Goal: Book appointment/travel/reservation

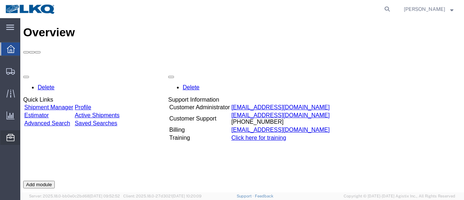
click at [0, 0] on span "Location Appointment" at bounding box center [0, 0] width 0 height 0
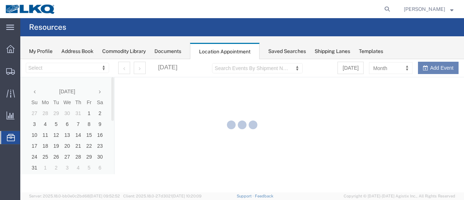
select select "28712"
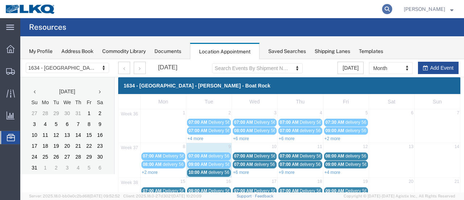
click at [392, 9] on icon at bounding box center [387, 9] width 10 height 10
click at [281, 8] on input "search" at bounding box center [272, 8] width 220 height 17
type input "56397347"
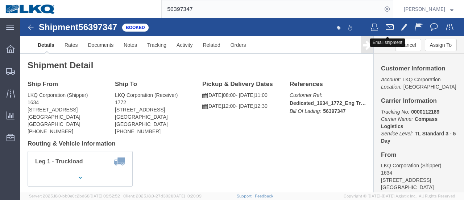
click span
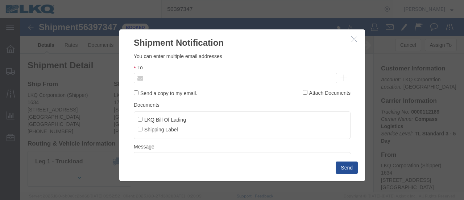
click input "text"
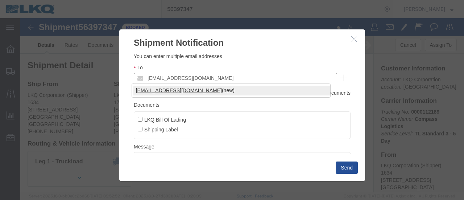
type input "[EMAIL_ADDRESS][DOMAIN_NAME]"
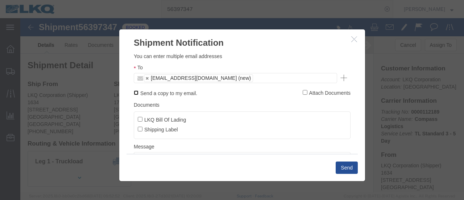
click input "Send a copy to my email."
checkbox input "true"
click input "LKQ Bill Of Lading"
checkbox input "true"
click button "Send"
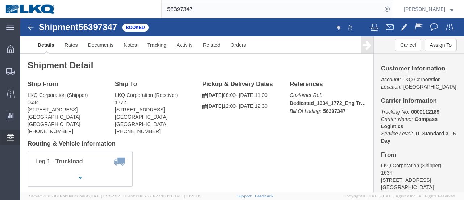
click at [0, 0] on span "Location Appointment" at bounding box center [0, 0] width 0 height 0
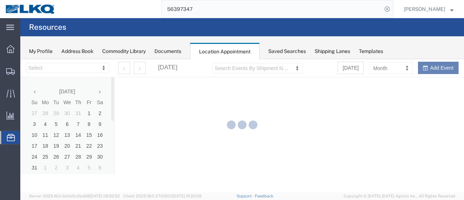
select select "28712"
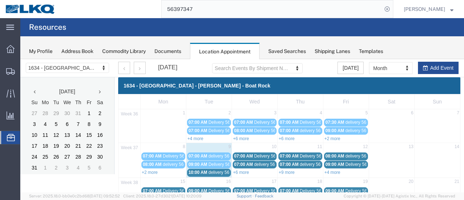
click at [206, 171] on span "10:00 AM" at bounding box center [198, 172] width 19 height 5
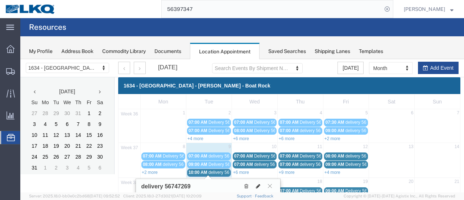
click at [259, 183] on icon at bounding box center [258, 185] width 4 height 5
select select "1"
select select
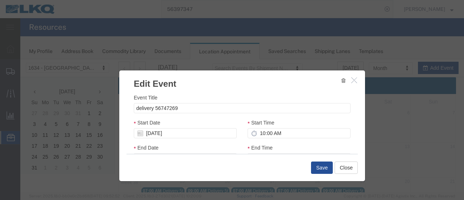
select select
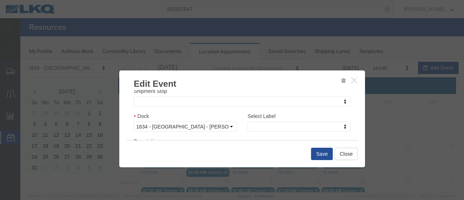
scroll to position [109, 0]
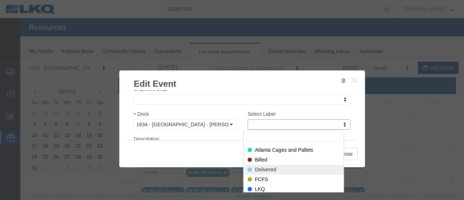
select select "40"
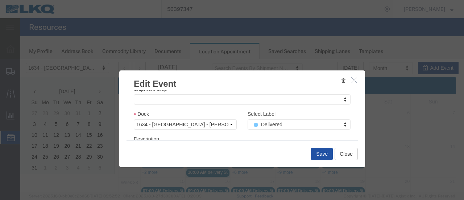
click at [319, 151] on button "Save" at bounding box center [322, 154] width 22 height 12
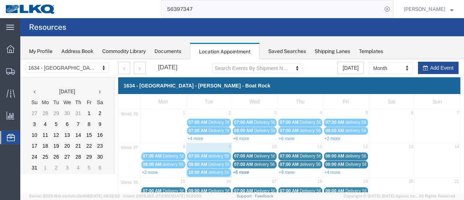
click at [235, 171] on link "+6 more" at bounding box center [241, 172] width 16 height 5
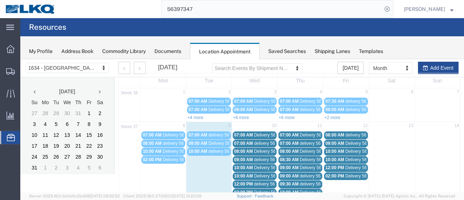
scroll to position [0, 0]
